Goal: Information Seeking & Learning: Learn about a topic

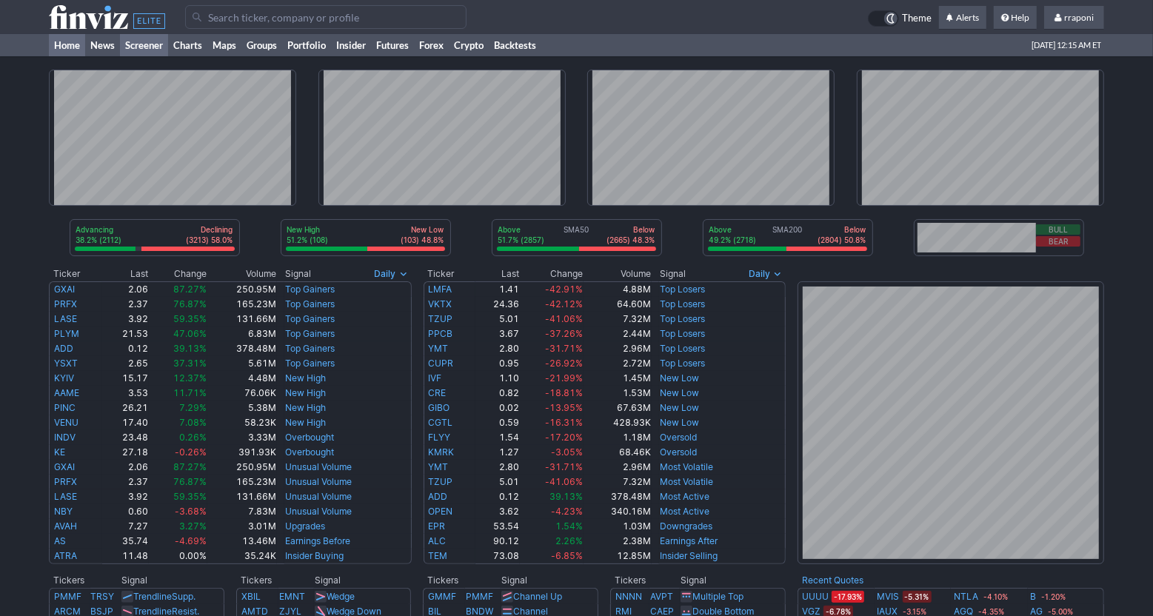
click at [149, 47] on link "Screener" at bounding box center [144, 45] width 48 height 22
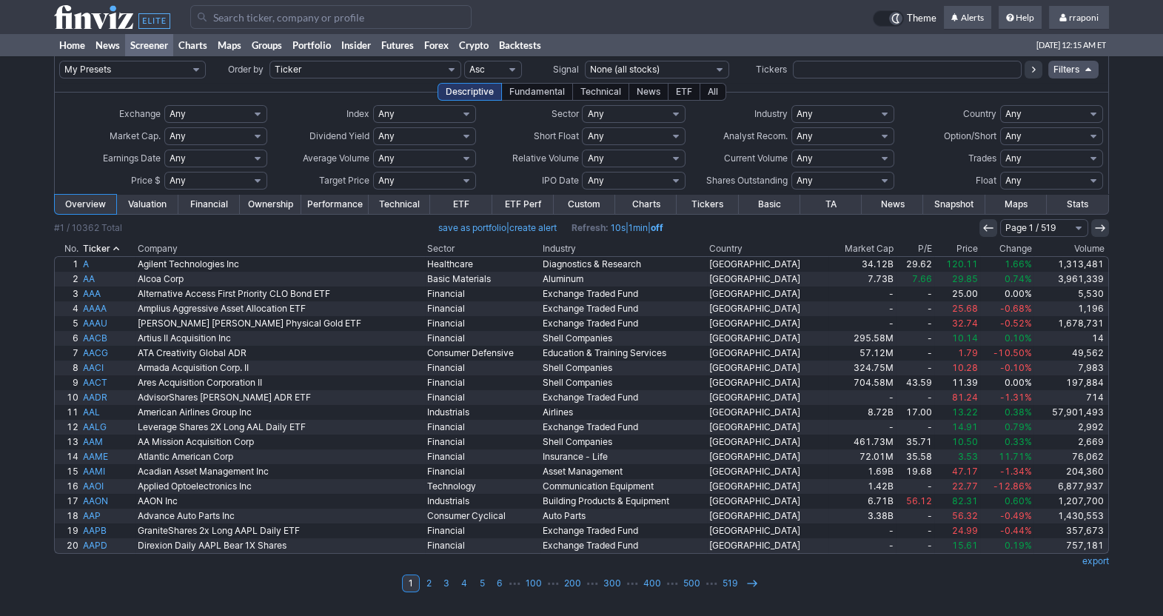
click at [830, 64] on input "text" at bounding box center [907, 70] width 229 height 18
type input "nvdd"
click at [1030, 73] on icon at bounding box center [1034, 70] width 12 height 12
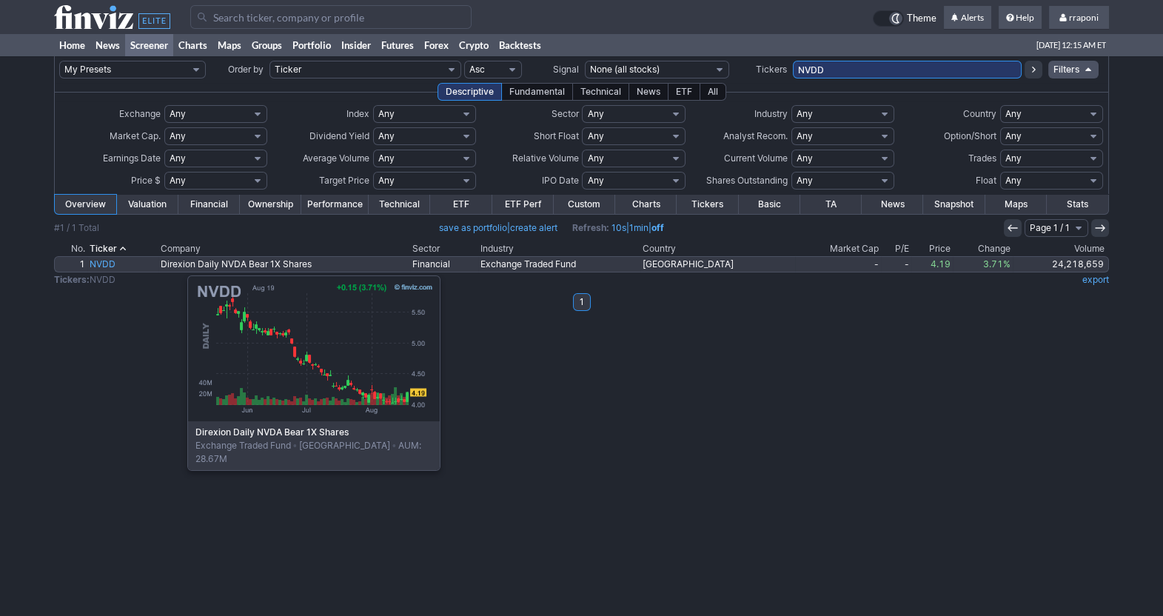
click at [113, 268] on link "NVDD" at bounding box center [122, 264] width 71 height 15
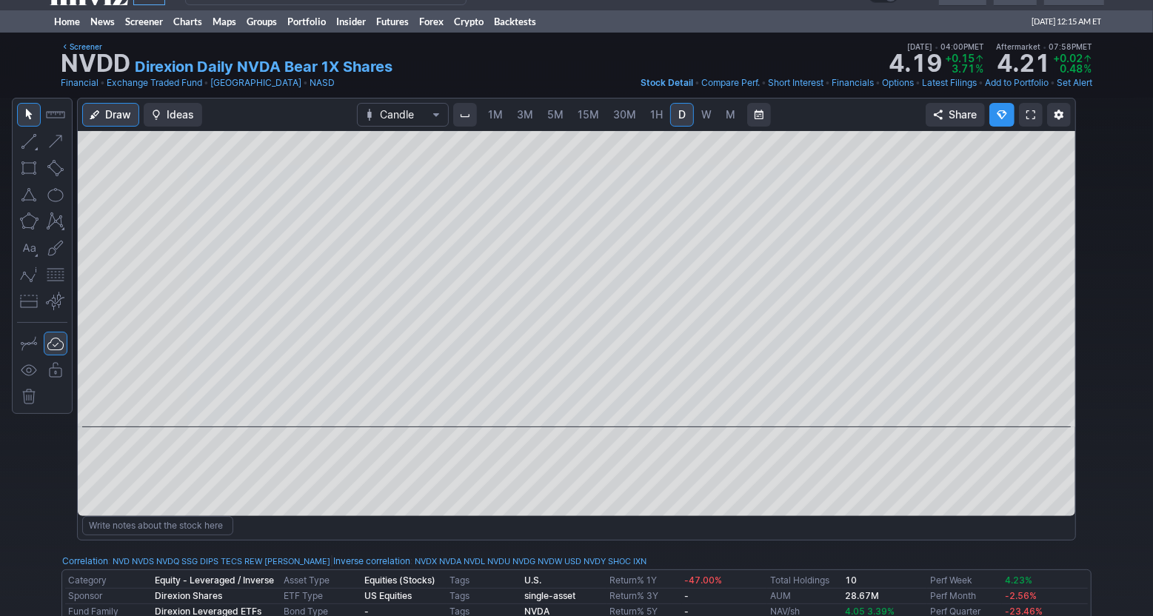
scroll to position [3, 0]
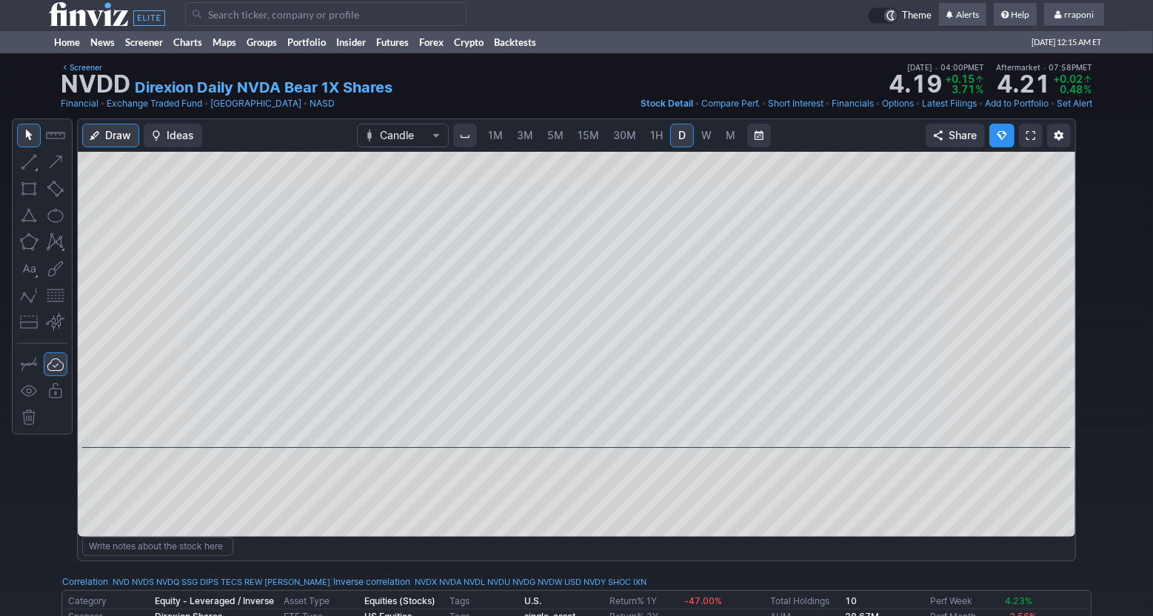
click at [727, 140] on span "M" at bounding box center [731, 135] width 10 height 13
click at [686, 146] on link "D" at bounding box center [682, 136] width 24 height 24
click at [651, 149] on div "1M 3M 5M 15M 30M 1H D W M" at bounding box center [612, 136] width 321 height 30
click at [626, 141] on span "30M" at bounding box center [624, 135] width 23 height 15
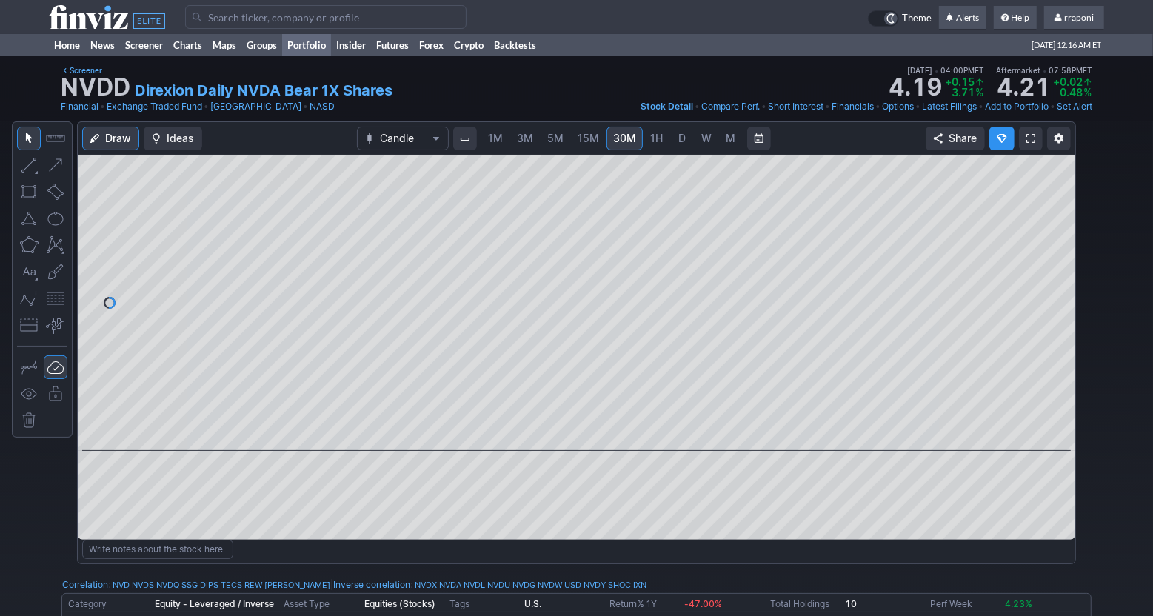
click at [330, 52] on link "Portfolio" at bounding box center [306, 45] width 49 height 22
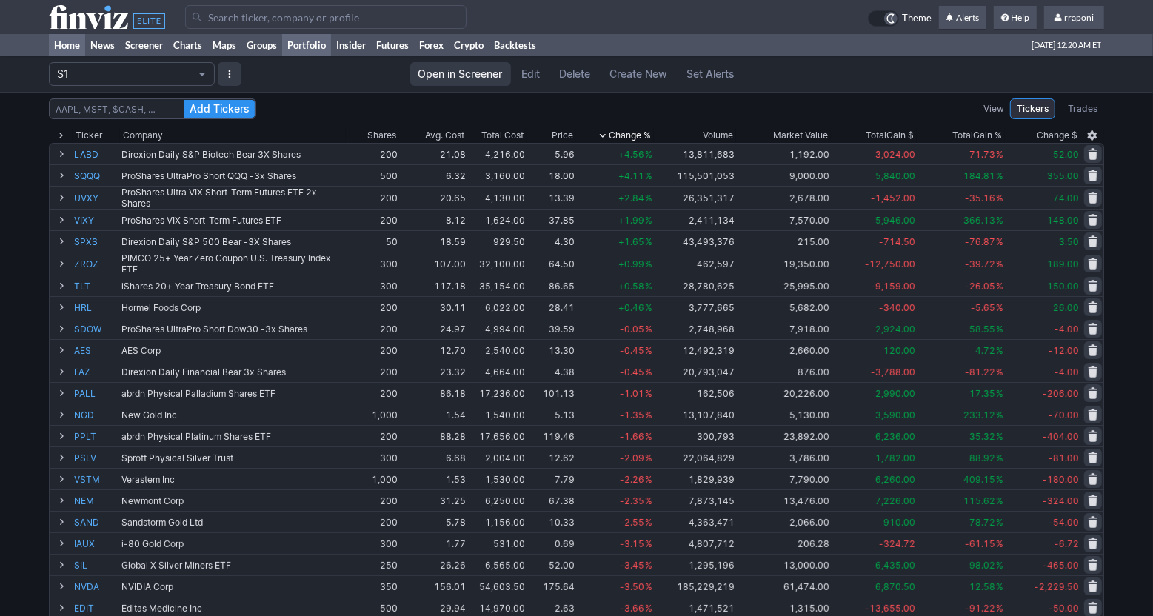
click at [67, 53] on link "Home" at bounding box center [67, 45] width 36 height 22
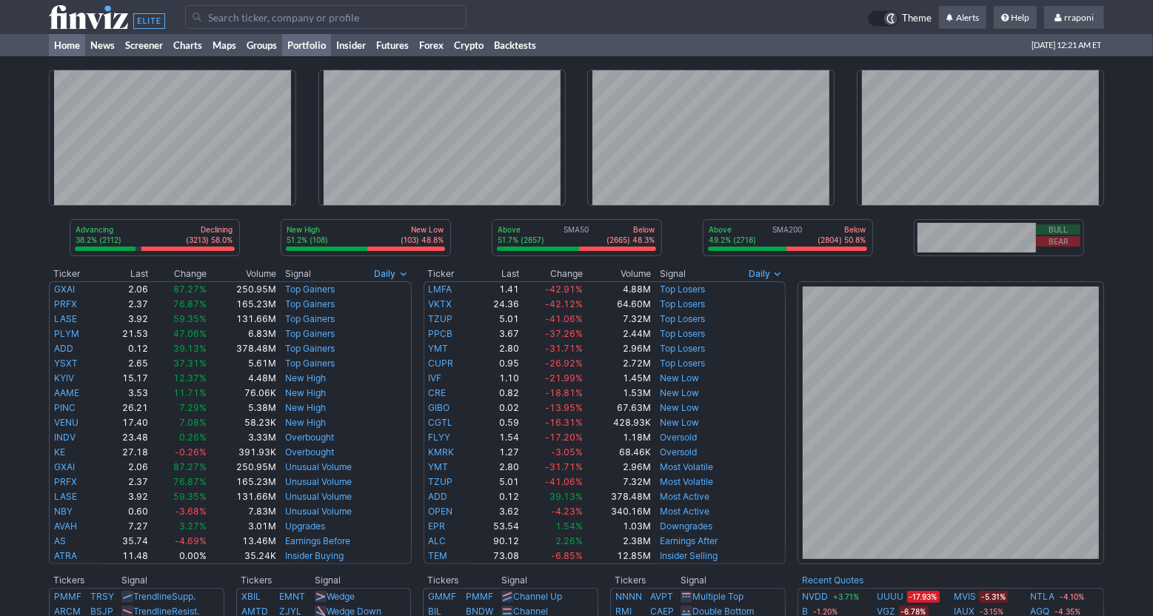
click at [318, 48] on link "Portfolio" at bounding box center [306, 45] width 49 height 22
